Goal: Contribute content: Add original content to the website for others to see

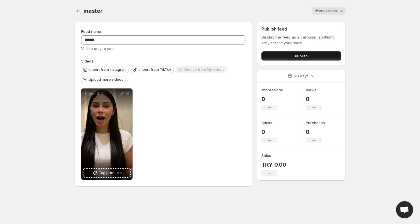
click at [281, 57] on button "Publish" at bounding box center [301, 55] width 80 height 9
click at [318, 13] on span "More actions" at bounding box center [326, 11] width 22 height 5
click at [287, 6] on div "master . This page is ready master More actions More actions More actions" at bounding box center [209, 11] width 271 height 22
click at [112, 82] on button "Upload more videos" at bounding box center [103, 79] width 45 height 7
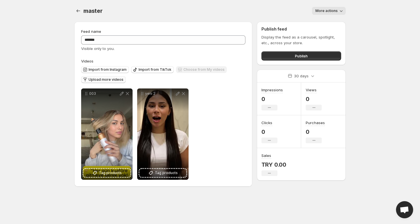
click at [105, 81] on span "Upload more videos" at bounding box center [106, 79] width 35 height 5
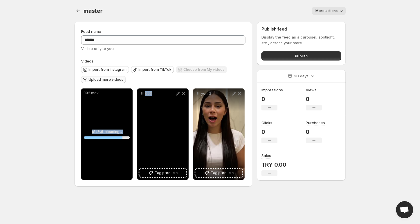
drag, startPoint x: 93, startPoint y: 107, endPoint x: 169, endPoint y: 108, distance: 76.6
click at [169, 108] on div "002.mov ( 84 %) Uploading... 84 % Save Cancel Video title ******* File extensio…" at bounding box center [162, 134] width 163 height 91
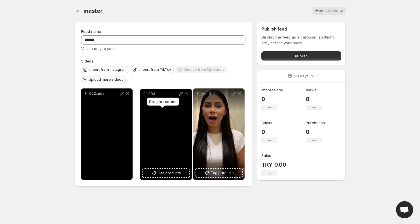
drag, startPoint x: 143, startPoint y: 96, endPoint x: 147, endPoint y: 96, distance: 3.1
click at [147, 96] on icon at bounding box center [146, 94] width 6 height 6
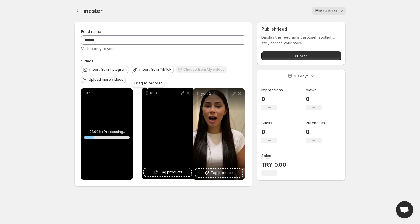
drag, startPoint x: 141, startPoint y: 96, endPoint x: 145, endPoint y: 95, distance: 3.8
click at [145, 95] on icon at bounding box center [147, 93] width 6 height 6
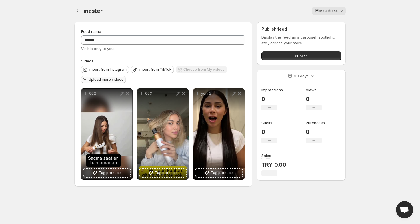
click at [99, 81] on span "Upload more videos" at bounding box center [106, 79] width 35 height 5
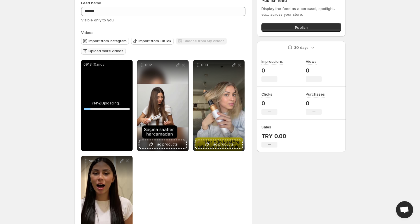
scroll to position [32, 0]
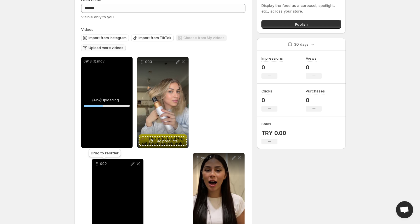
drag, startPoint x: 143, startPoint y: 64, endPoint x: 98, endPoint y: 166, distance: 111.5
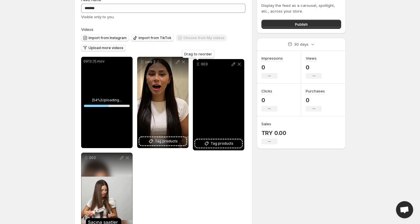
drag, startPoint x: 143, startPoint y: 64, endPoint x: 200, endPoint y: 66, distance: 57.2
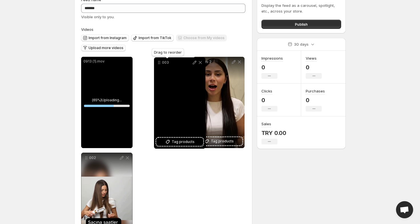
drag, startPoint x: 199, startPoint y: 64, endPoint x: 160, endPoint y: 64, distance: 39.1
click at [160, 64] on icon at bounding box center [159, 63] width 6 height 6
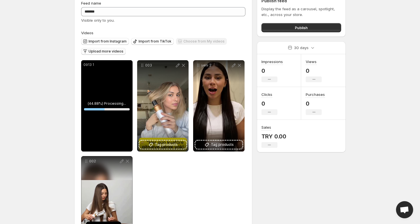
scroll to position [0, 0]
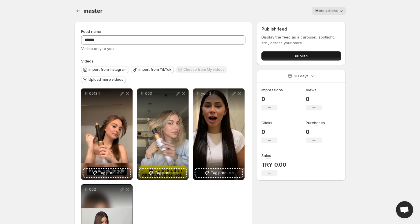
click at [298, 57] on span "Publish" at bounding box center [301, 56] width 13 height 6
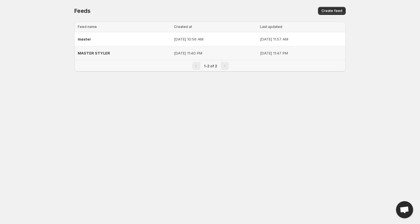
click at [94, 52] on span "MASTER STYLER" at bounding box center [94, 53] width 32 height 5
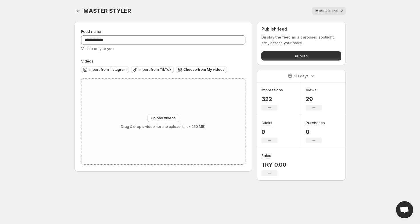
click at [331, 11] on span "More actions" at bounding box center [326, 11] width 22 height 5
click at [317, 22] on span "Delete" at bounding box center [321, 23] width 11 height 5
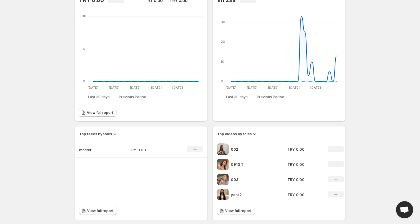
scroll to position [7, 0]
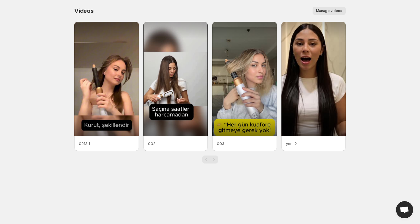
click at [327, 12] on span "Manage videos" at bounding box center [329, 11] width 26 height 5
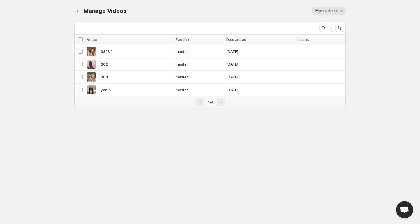
click at [334, 10] on span "More actions" at bounding box center [326, 11] width 22 height 5
click at [53, 66] on body "Home Feeds Videos Subscription Settings Manage Videos. This page is ready Manag…" at bounding box center [210, 112] width 420 height 224
